Goal: Task Accomplishment & Management: Manage account settings

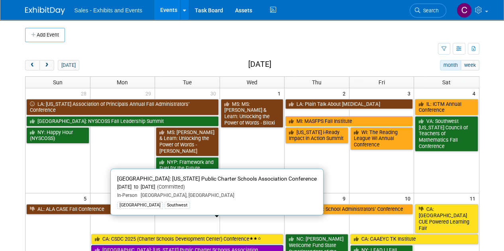
click at [134, 245] on link "[GEOGRAPHIC_DATA]: [US_STATE] Public Charter Schools Association Conference" at bounding box center [187, 253] width 192 height 16
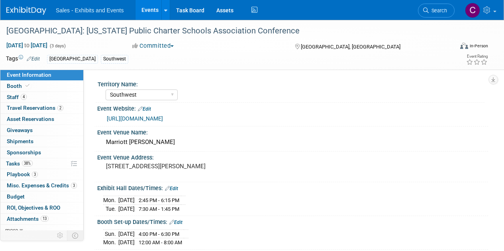
select select "Southwest"
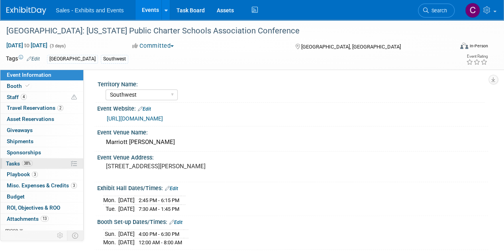
click at [13, 165] on span "Tasks 38%" at bounding box center [19, 164] width 27 height 6
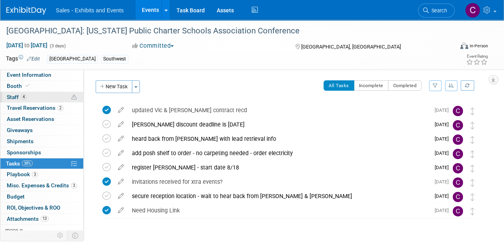
click at [7, 98] on span "Staff 4" at bounding box center [17, 97] width 20 height 6
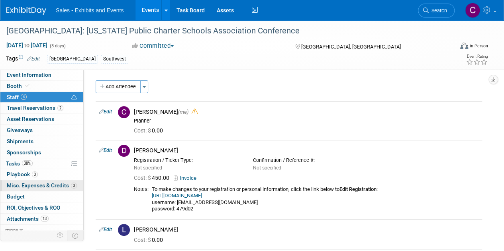
click at [22, 186] on span "Misc. Expenses & Credits 3" at bounding box center [42, 185] width 70 height 6
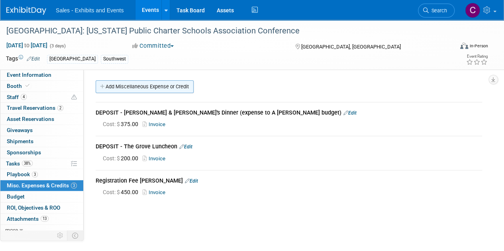
click at [129, 84] on link "Add Miscellaneous Expense or Credit" at bounding box center [145, 86] width 98 height 13
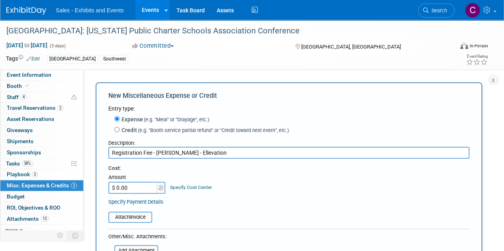
type input "Registration Fee - Kyle Goshorn - Ellevation"
click at [138, 187] on input "$ 0.00" at bounding box center [133, 188] width 50 height 12
type input "$ 450.00"
click at [127, 214] on input "file" at bounding box center [104, 218] width 95 height 10
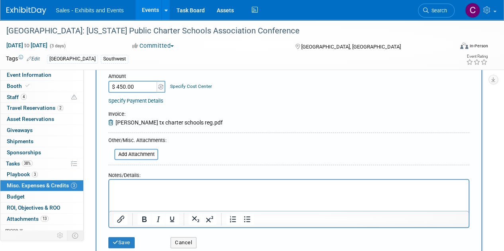
scroll to position [103, 0]
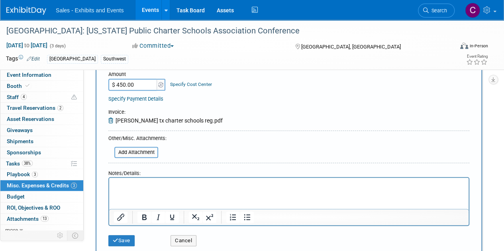
click at [182, 189] on html at bounding box center [288, 183] width 359 height 11
click at [125, 240] on button "Save" at bounding box center [121, 240] width 26 height 11
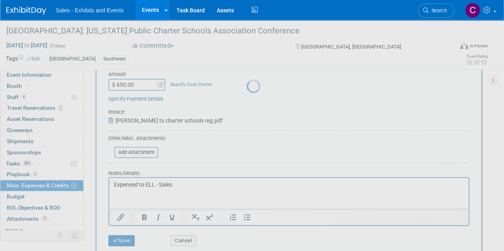
scroll to position [80, 0]
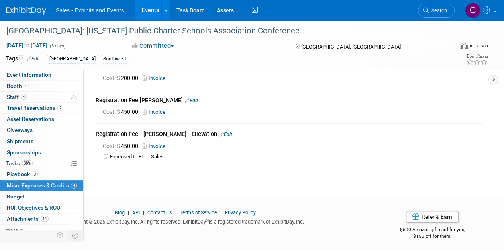
click at [148, 12] on link "Events" at bounding box center [149, 10] width 29 height 20
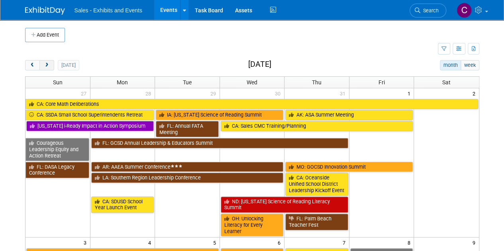
click at [47, 63] on span "next" at bounding box center [47, 65] width 6 height 5
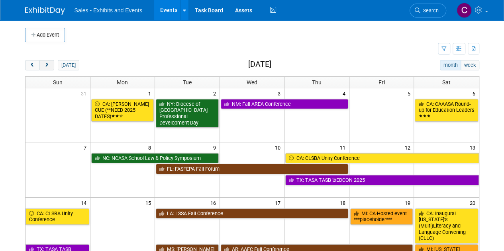
click at [47, 63] on span "next" at bounding box center [47, 65] width 6 height 5
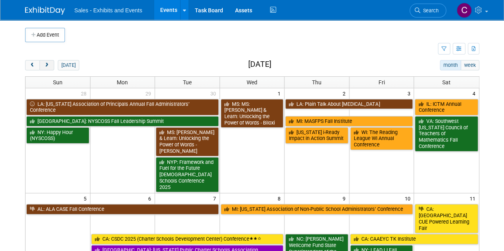
click at [47, 63] on span "next" at bounding box center [47, 65] width 6 height 5
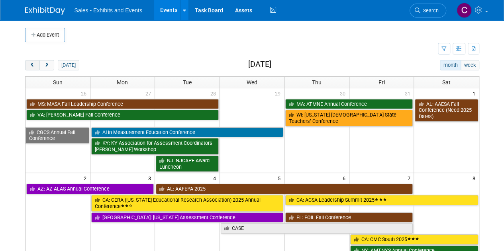
click at [31, 67] on span "prev" at bounding box center [32, 65] width 6 height 5
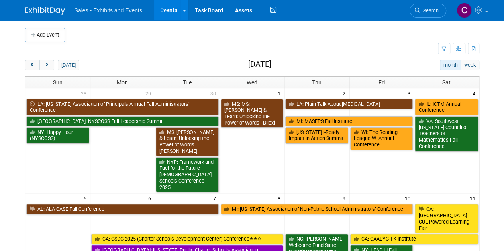
scroll to position [324, 0]
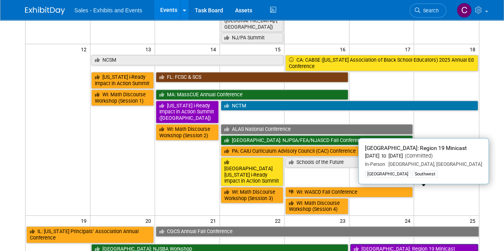
click at [373, 244] on link "[GEOGRAPHIC_DATA]: Region 19 Minicast" at bounding box center [414, 249] width 128 height 10
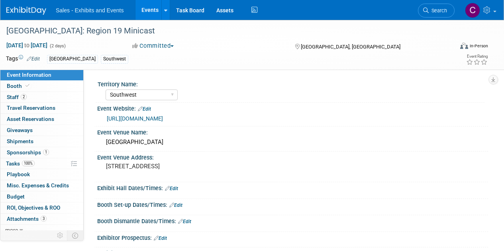
select select "Southwest"
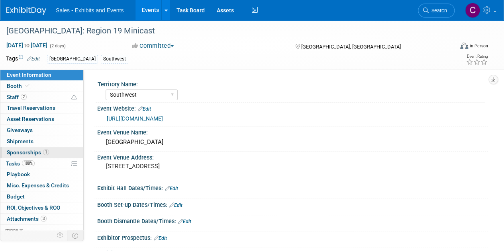
click at [7, 153] on span "Sponsorships 1" at bounding box center [28, 152] width 42 height 6
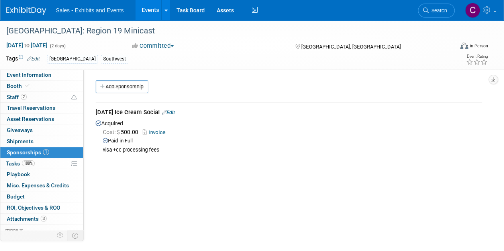
click at [163, 130] on link "Invoice" at bounding box center [156, 132] width 26 height 6
click at [175, 112] on link "Edit" at bounding box center [168, 113] width 13 height 6
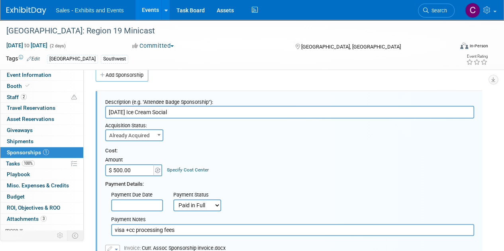
drag, startPoint x: 186, startPoint y: 228, endPoint x: 0, endPoint y: 111, distance: 220.4
click at [6, 200] on div "Event Information Event Info Booth Booth 2 Staff 2 Staff 0 Travel Reservations …" at bounding box center [252, 191] width 504 height 366
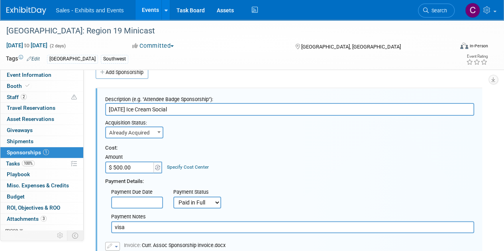
scroll to position [177, 0]
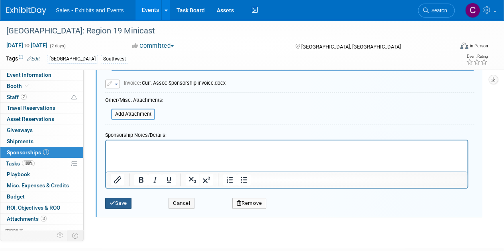
type input "visa"
click at [117, 203] on button "Save" at bounding box center [118, 203] width 26 height 11
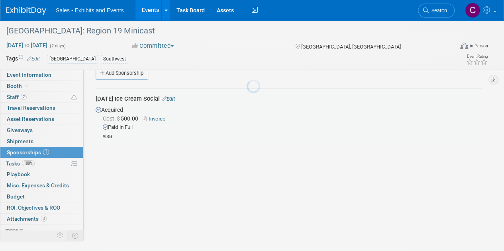
scroll to position [12, 0]
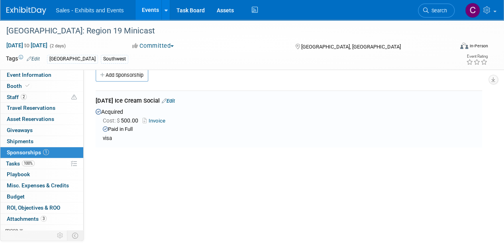
click at [142, 12] on link "Events" at bounding box center [149, 10] width 29 height 20
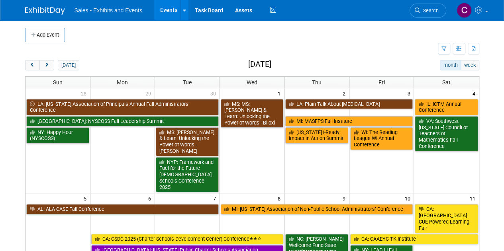
click at [34, 60] on button "prev" at bounding box center [32, 65] width 15 height 10
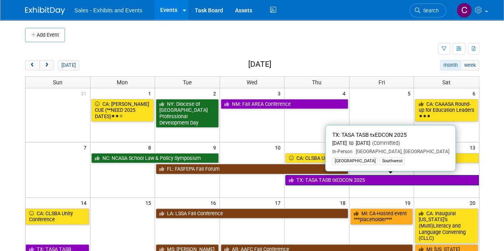
click at [396, 180] on link "TX: TASA TASB txEDCON 2025" at bounding box center [381, 180] width 193 height 10
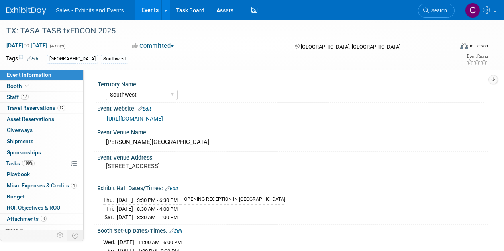
select select "Southwest"
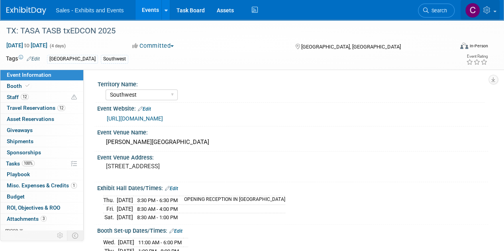
click at [487, 9] on icon at bounding box center [487, 9] width 9 height 7
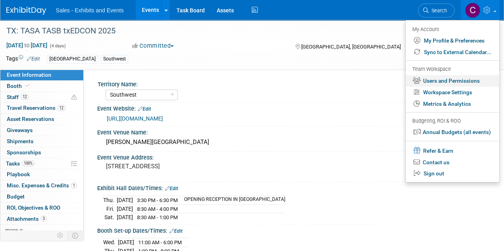
click at [455, 76] on link "Users and Permissions" at bounding box center [453, 81] width 94 height 12
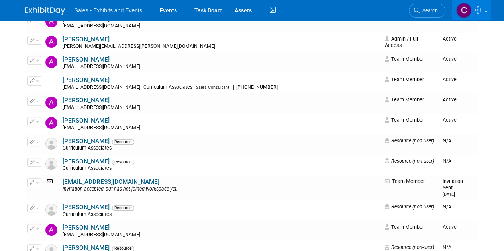
scroll to position [41, 0]
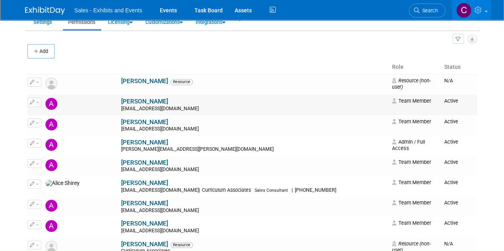
click at [37, 102] on span "button" at bounding box center [37, 103] width 3 height 2
click at [193, 221] on td "Alicia Weeks aweeks@cainc.com" at bounding box center [254, 227] width 270 height 20
click at [34, 104] on button "button" at bounding box center [34, 102] width 14 height 9
click at [121, 104] on link "Albert Martinez" at bounding box center [144, 101] width 47 height 7
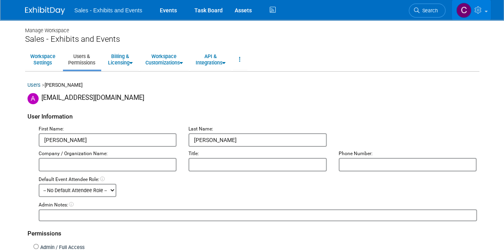
click at [479, 12] on icon at bounding box center [478, 9] width 9 height 7
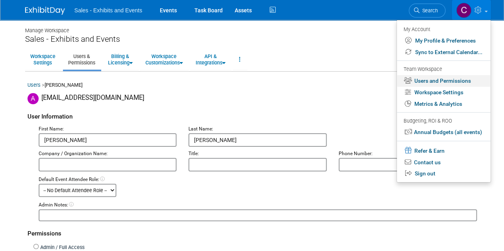
click at [435, 80] on link "Users and Permissions" at bounding box center [444, 81] width 94 height 12
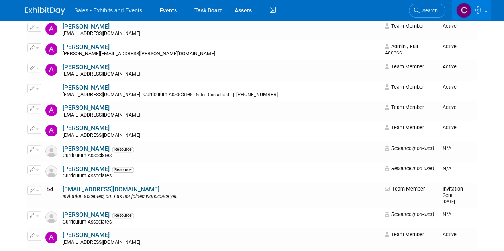
scroll to position [114, 0]
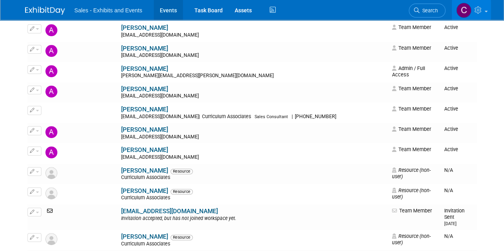
click at [166, 10] on link "Events" at bounding box center [168, 10] width 29 height 20
